Goal: Transaction & Acquisition: Download file/media

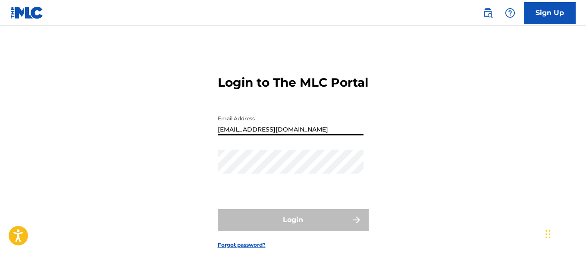
type input "[EMAIL_ADDRESS][DOMAIN_NAME]"
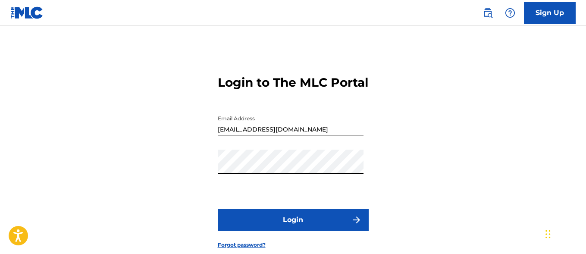
click at [293, 231] on button "Login" at bounding box center [293, 220] width 151 height 22
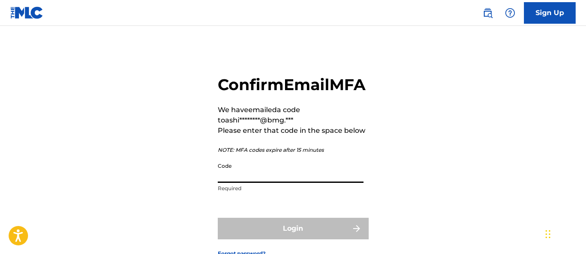
click at [252, 183] on input "Code" at bounding box center [291, 170] width 146 height 25
paste input "676490"
type input "676490"
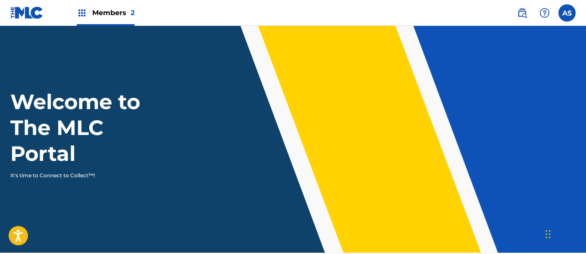
click at [82, 13] on img at bounding box center [82, 13] width 10 height 10
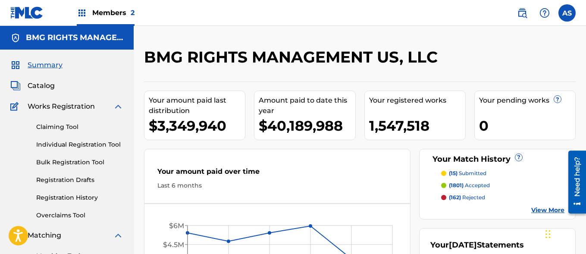
scroll to position [187, 0]
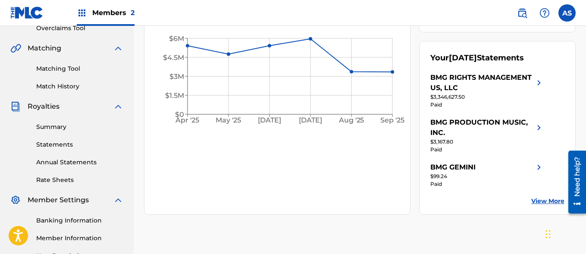
click at [80, 127] on link "Summary" at bounding box center [79, 126] width 87 height 9
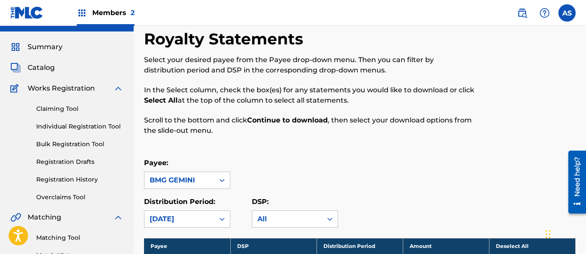
scroll to position [499, 0]
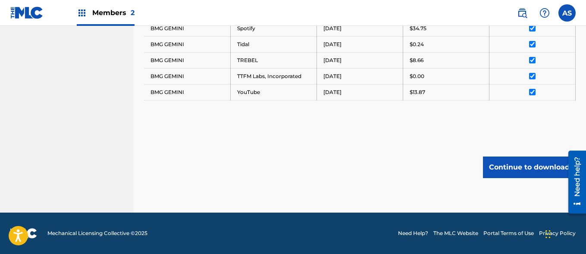
click at [529, 167] on button "Continue to download" at bounding box center [529, 168] width 93 height 22
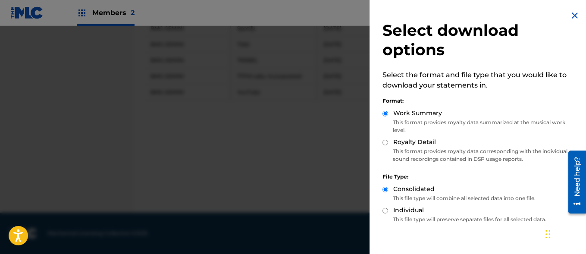
click at [414, 142] on label "Royalty Detail" at bounding box center [414, 142] width 43 height 9
click at [388, 142] on input "Royalty Detail" at bounding box center [385, 143] width 6 height 6
radio input "true"
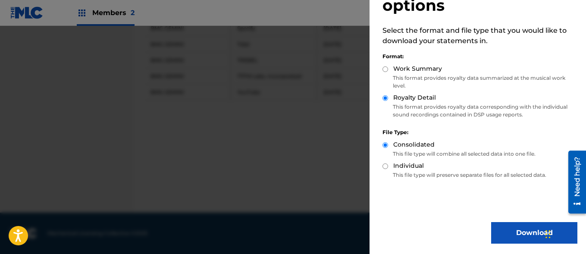
click at [531, 233] on button "Download" at bounding box center [534, 233] width 86 height 22
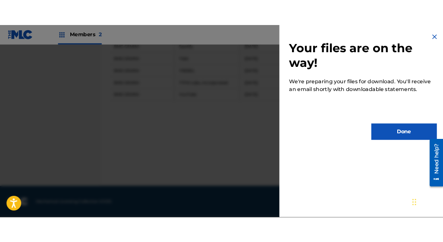
scroll to position [0, 0]
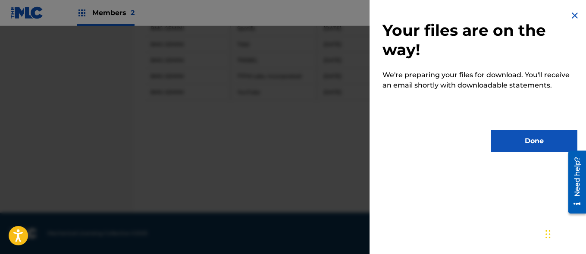
click at [531, 141] on button "Done" at bounding box center [534, 141] width 86 height 22
